Goal: Information Seeking & Learning: Learn about a topic

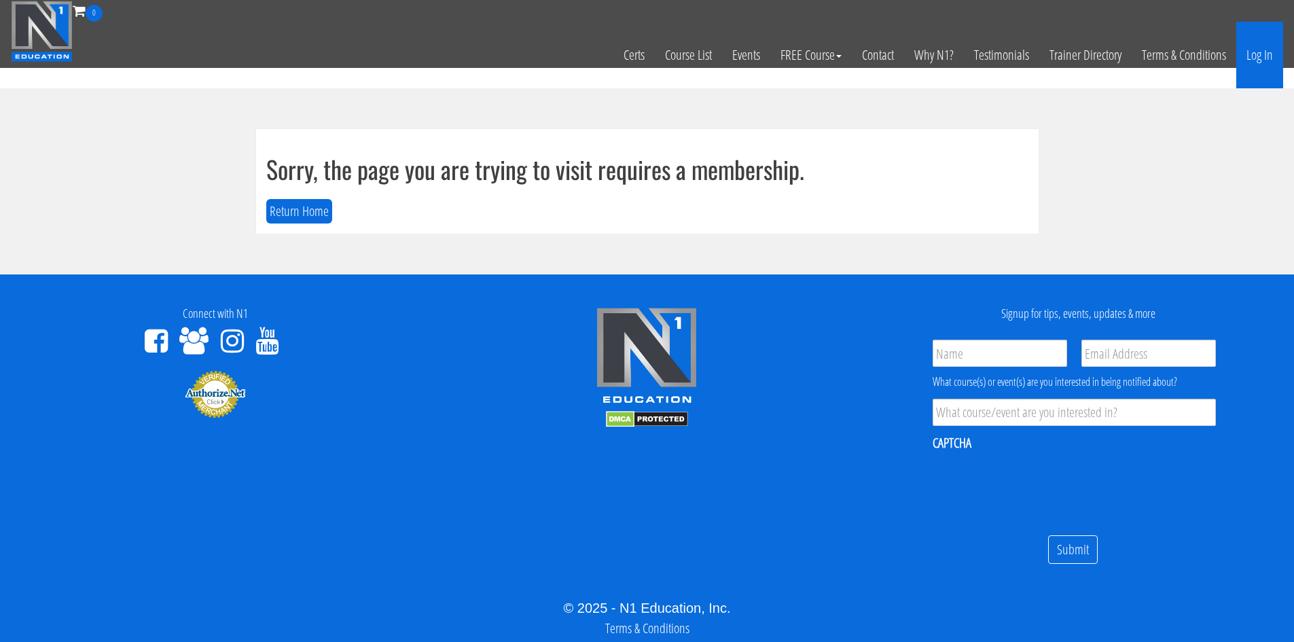
click at [1274, 54] on link "Log In" at bounding box center [1259, 55] width 47 height 67
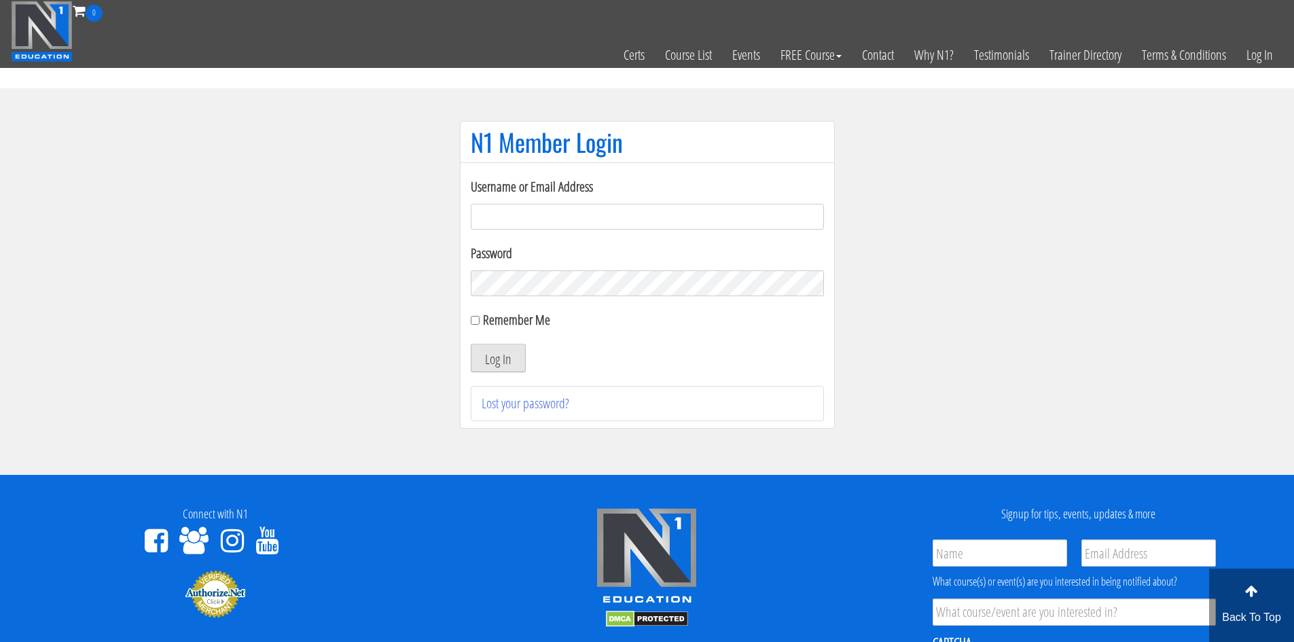
type input "evanwaskom@gmail.com"
click at [492, 347] on button "Log In" at bounding box center [498, 358] width 55 height 29
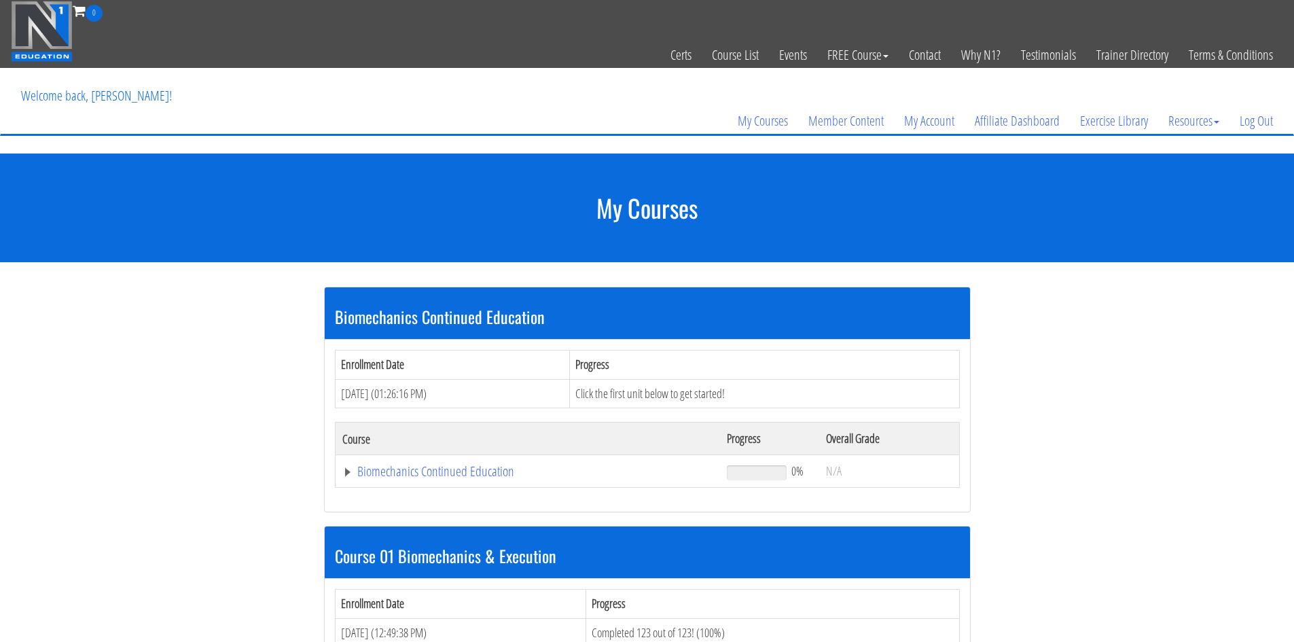
click at [469, 460] on td "Biomechanics Continued Education" at bounding box center [527, 471] width 385 height 33
click at [475, 471] on link "Biomechanics Continued Education" at bounding box center [528, 472] width 372 height 14
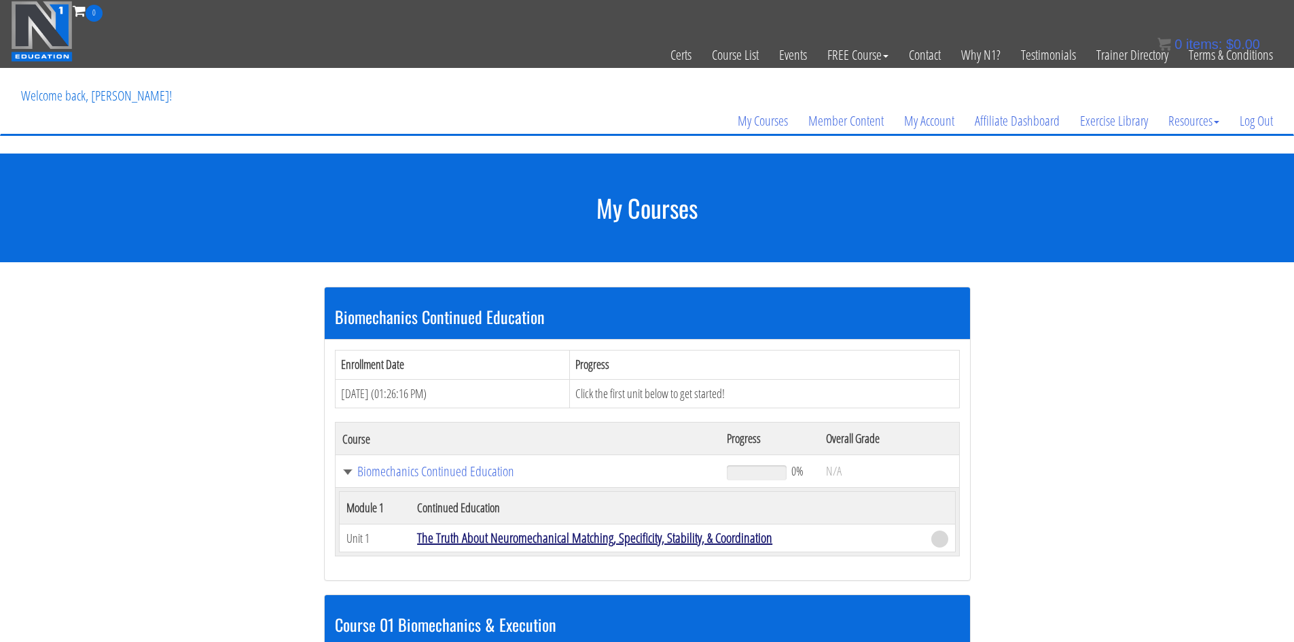
click at [594, 543] on link "The Truth About Neuromechanical Matching, Specificity, Stability, & Coordination" at bounding box center [594, 537] width 355 height 18
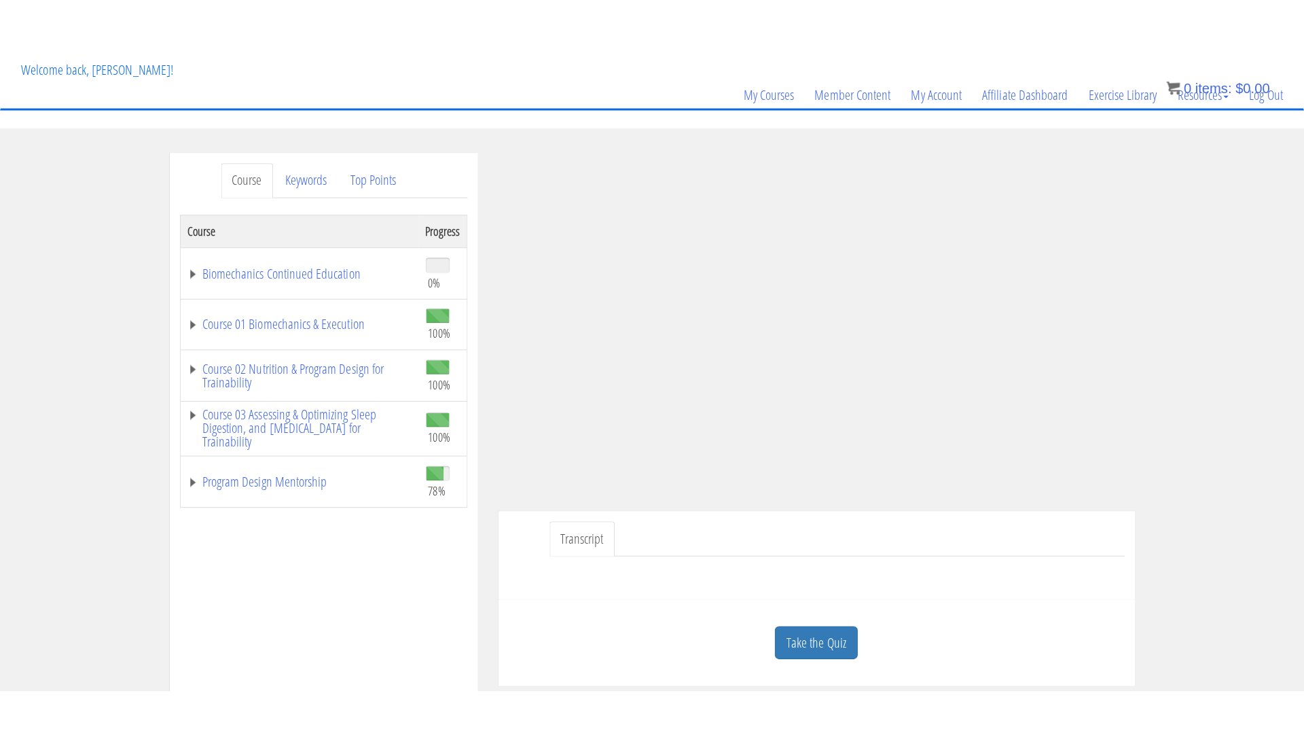
scroll to position [68, 0]
